Goal: Find specific page/section: Locate a particular part of the current website

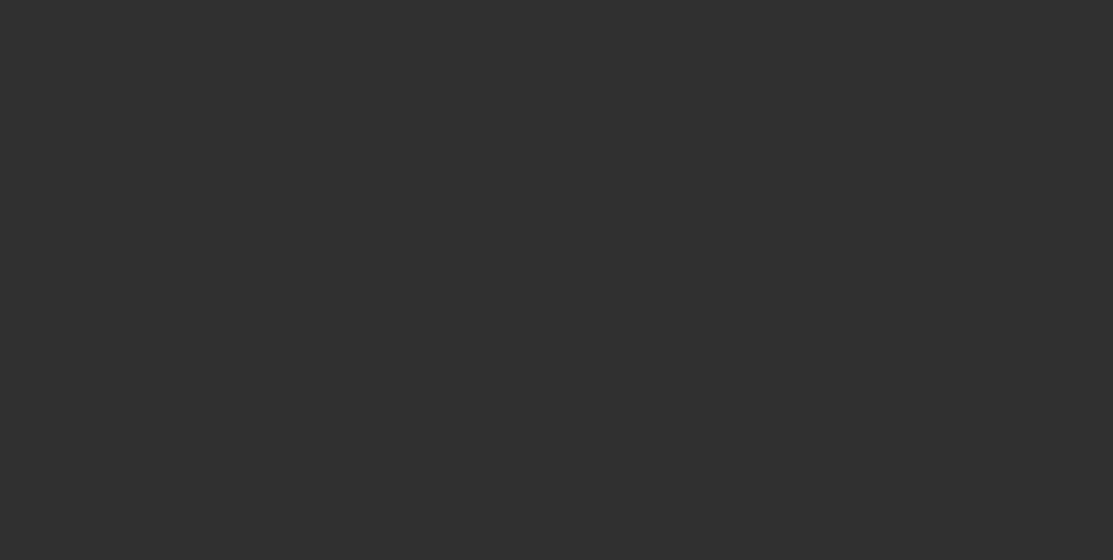
select select "10"
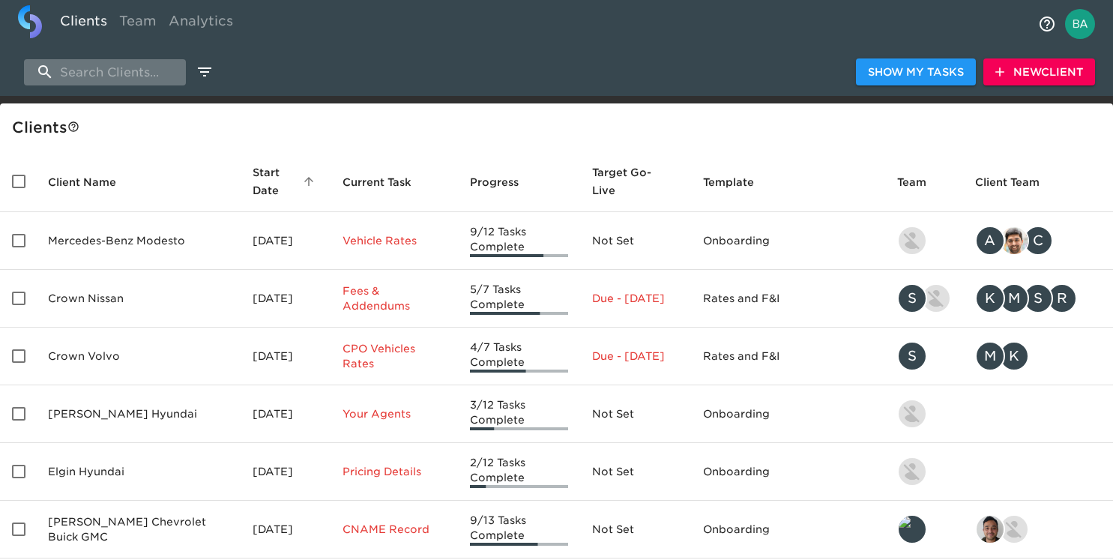
click at [145, 70] on input "search" at bounding box center [105, 72] width 162 height 26
paste input "[URL][DOMAIN_NAME]"
type input "[URL][DOMAIN_NAME]"
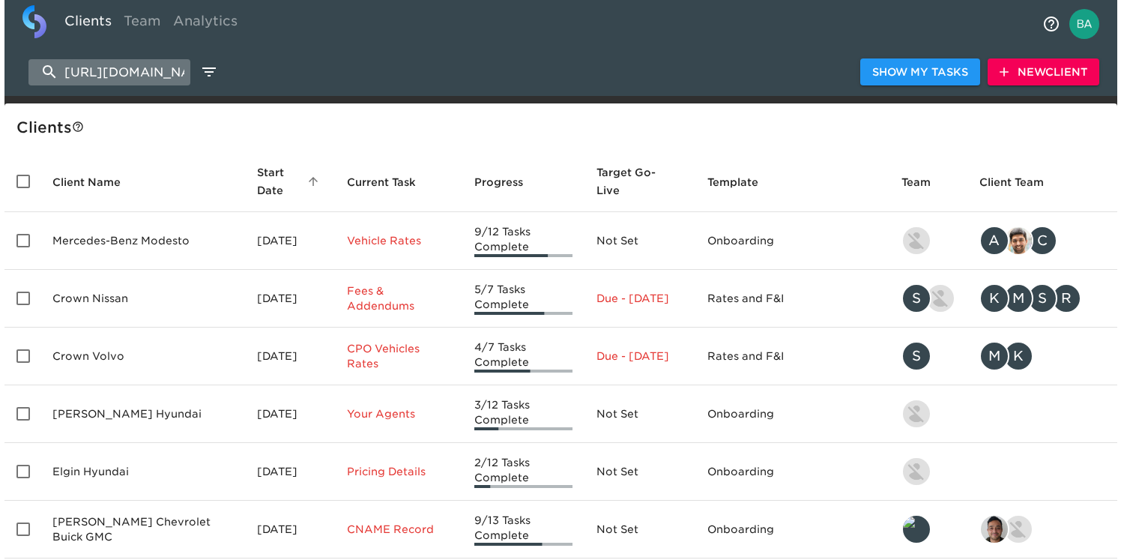
scroll to position [0, 102]
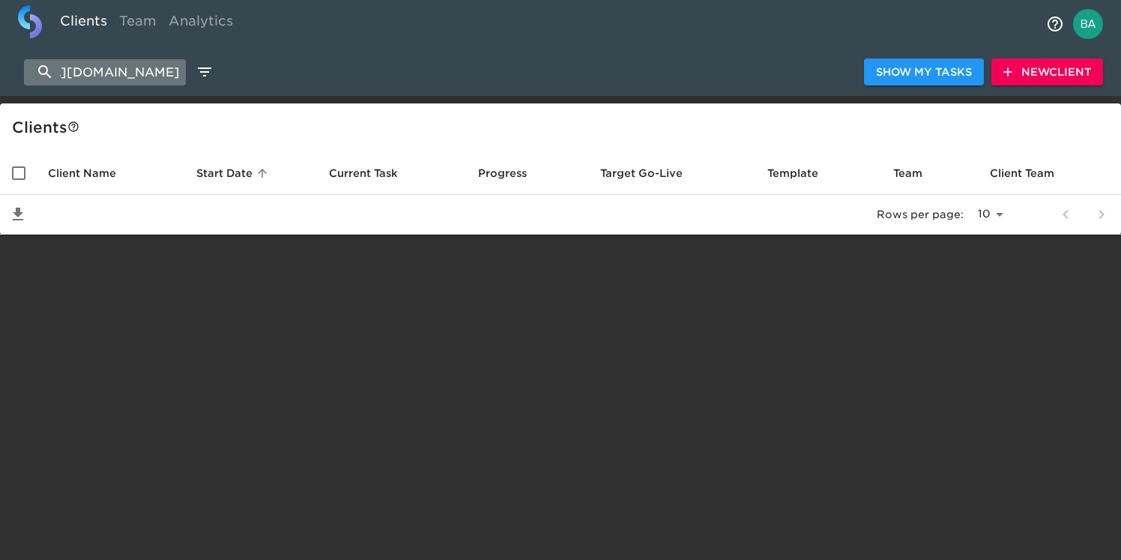
click at [145, 70] on input "[URL][DOMAIN_NAME]" at bounding box center [105, 72] width 162 height 26
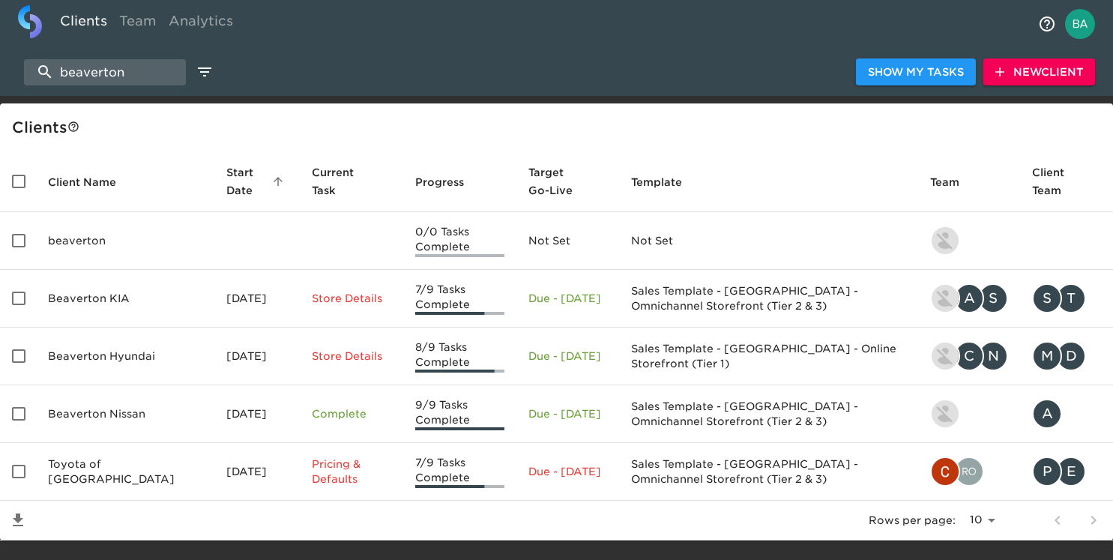
type input "beaverton"
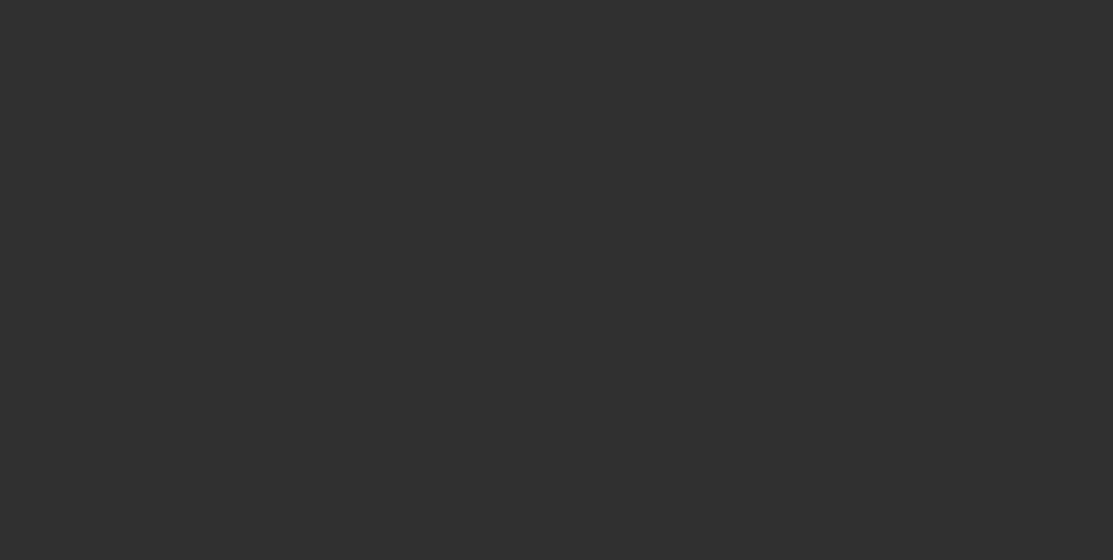
select select "10"
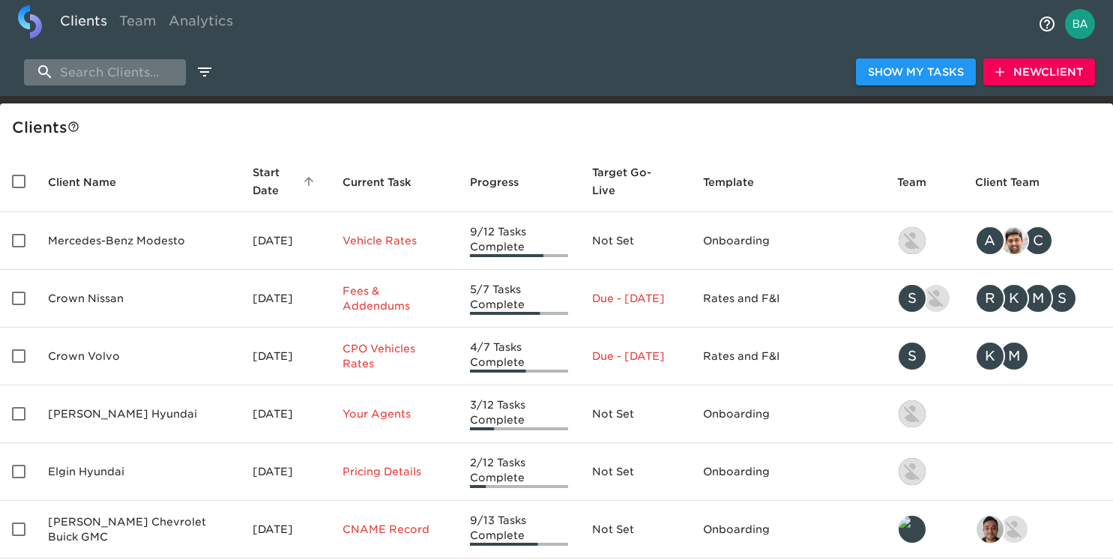
click at [138, 80] on input "search" at bounding box center [105, 72] width 162 height 26
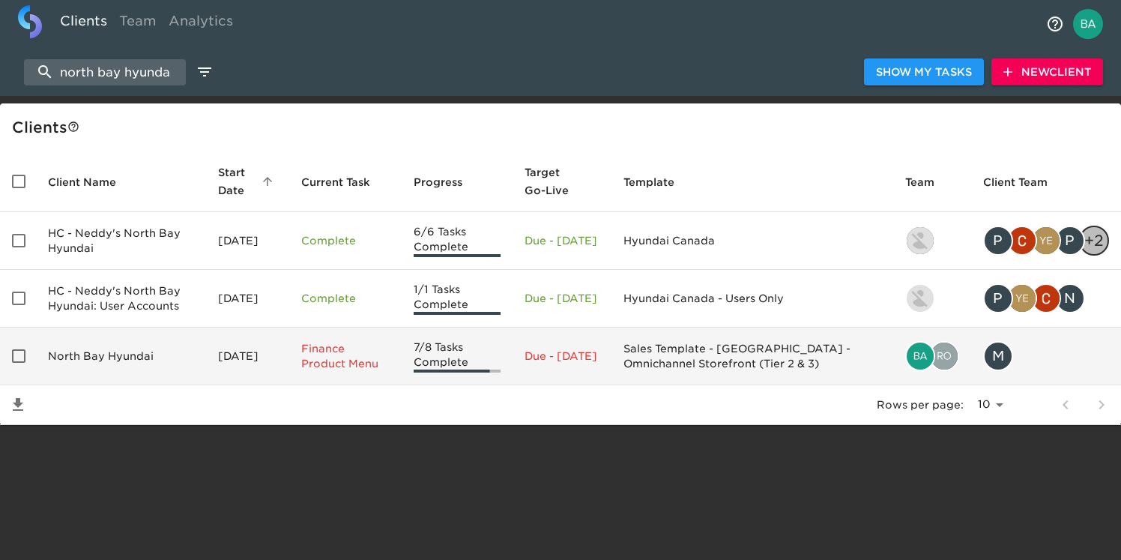
type input "north bay hyunda"
click at [108, 357] on td "North Bay Hyundai" at bounding box center [121, 357] width 170 height 58
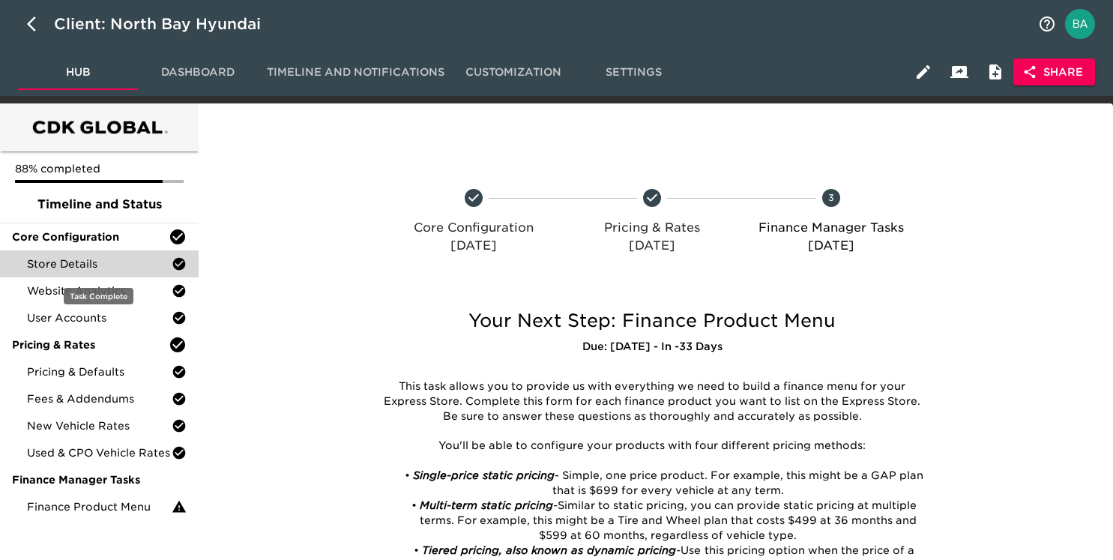
click at [89, 272] on div "Store Details" at bounding box center [99, 263] width 199 height 27
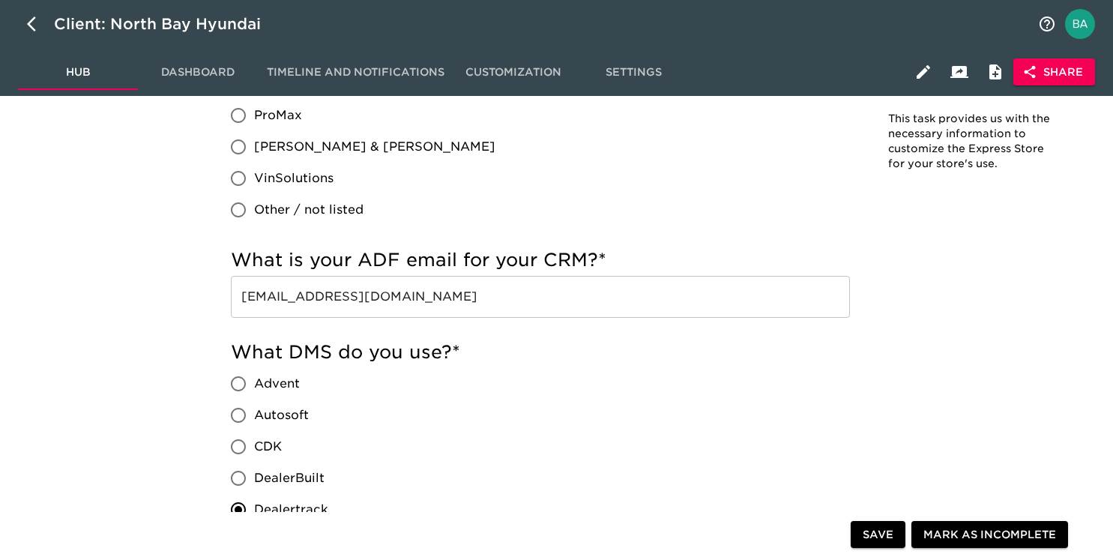
scroll to position [1203, 0]
